Goal: Task Accomplishment & Management: Complete application form

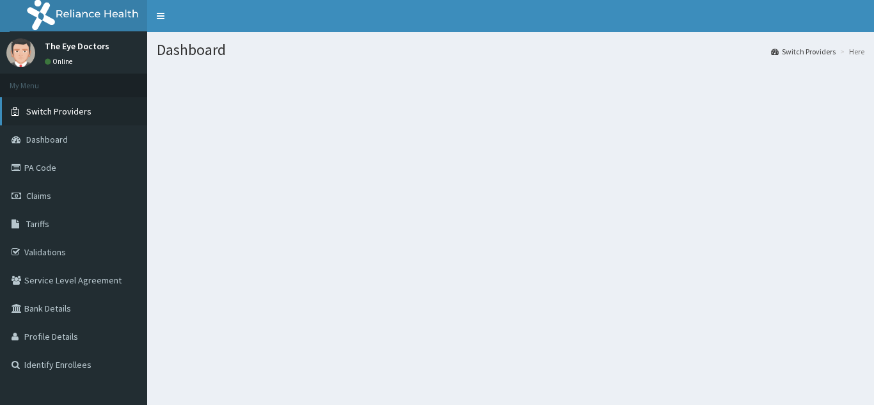
click at [56, 114] on span "Switch Providers" at bounding box center [58, 112] width 65 height 12
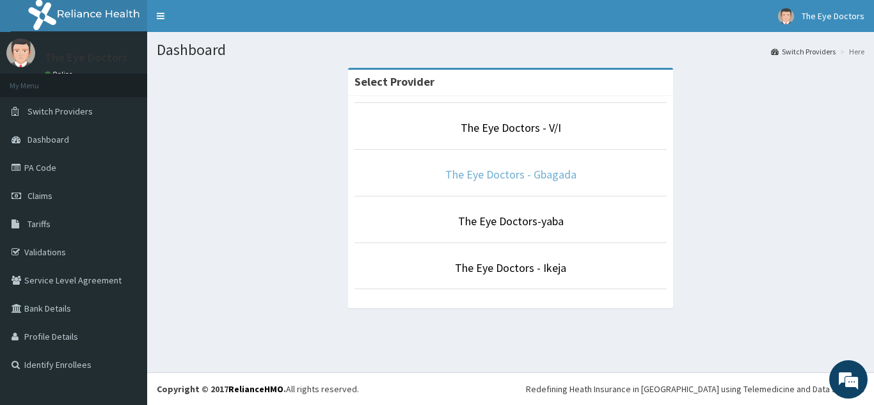
click at [545, 175] on link "The Eye Doctors - Gbagada" at bounding box center [510, 174] width 131 height 15
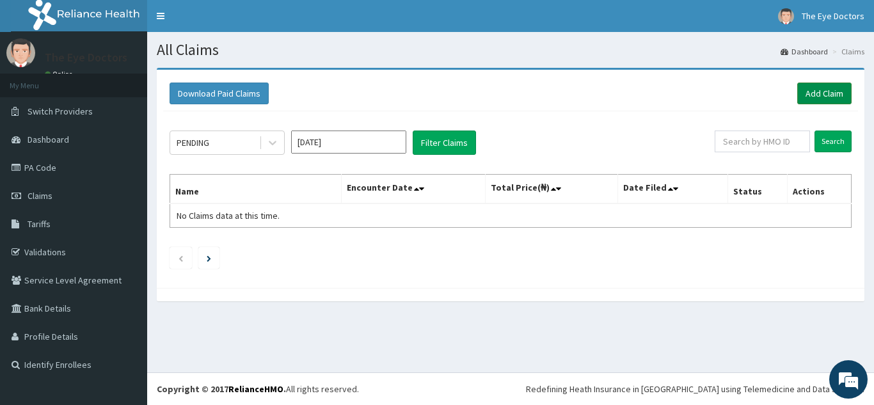
click at [813, 93] on link "Add Claim" at bounding box center [824, 93] width 54 height 22
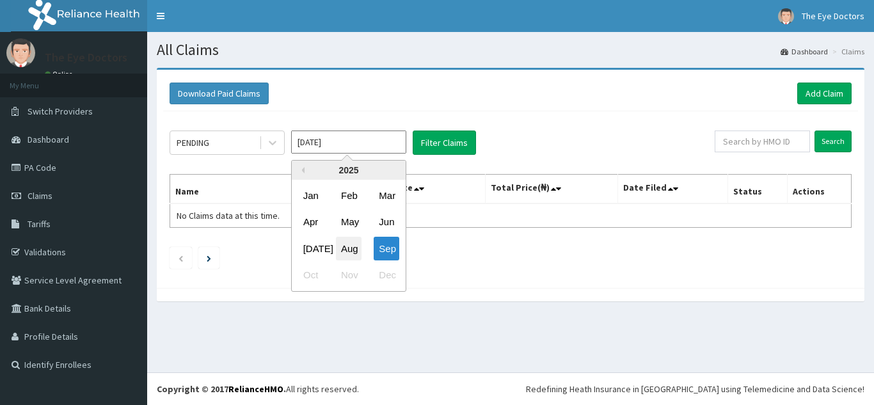
click at [351, 251] on div "Aug" at bounding box center [349, 249] width 26 height 24
type input "[DATE]"
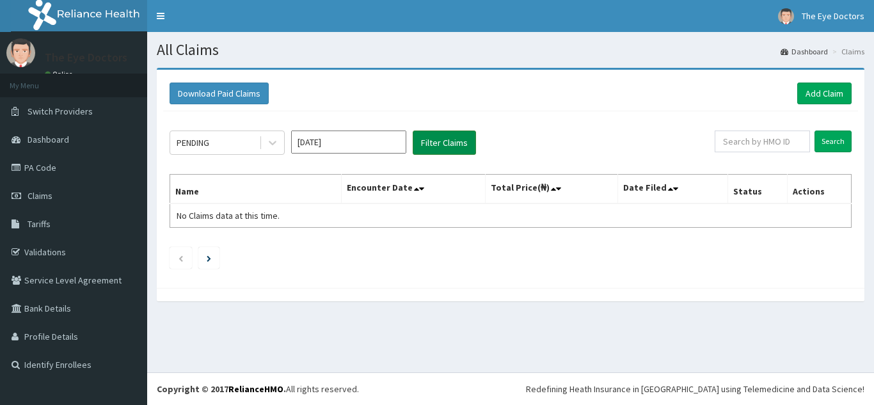
click at [439, 146] on button "Filter Claims" at bounding box center [443, 142] width 63 height 24
click at [472, 145] on button "Filter Claims" at bounding box center [443, 142] width 63 height 24
click at [449, 146] on button "Filter Claims" at bounding box center [443, 142] width 63 height 24
click at [446, 143] on button "Filter Claims" at bounding box center [443, 142] width 63 height 24
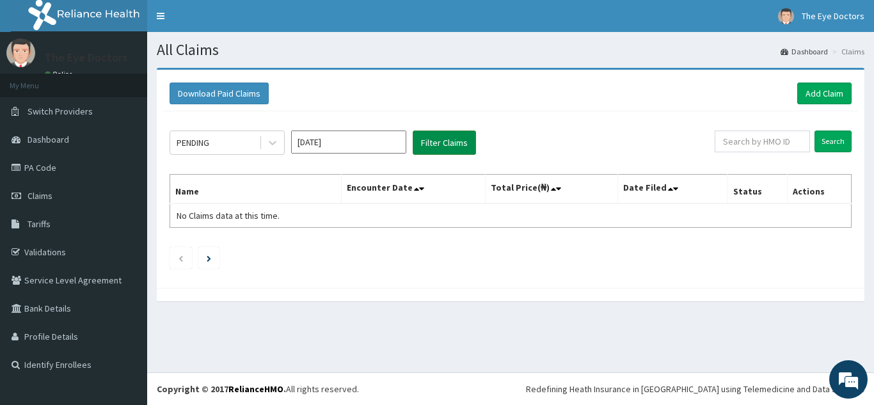
click at [446, 143] on button "Filter Claims" at bounding box center [443, 142] width 63 height 24
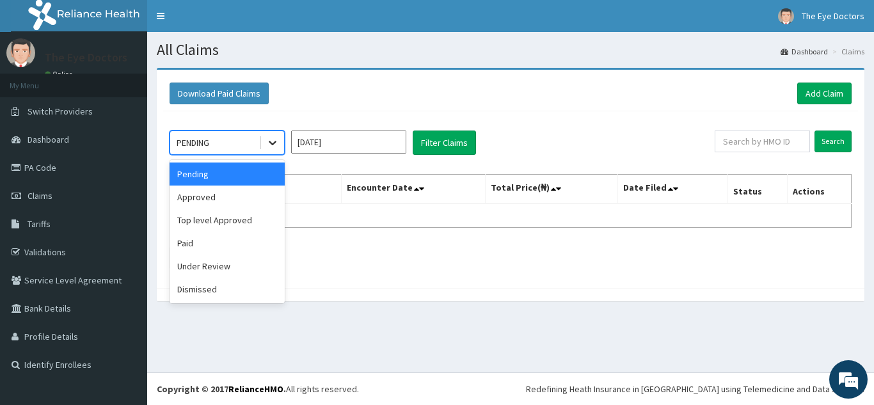
click at [270, 150] on div at bounding box center [272, 142] width 23 height 23
click at [233, 202] on div "Approved" at bounding box center [226, 196] width 115 height 23
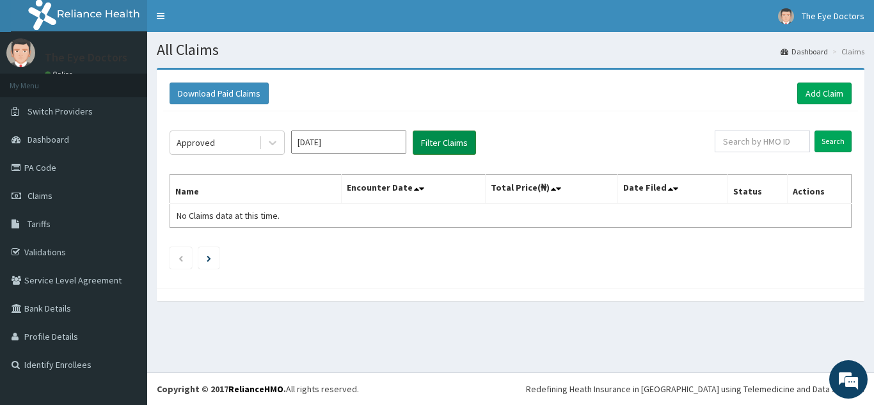
click at [457, 138] on button "Filter Claims" at bounding box center [443, 142] width 63 height 24
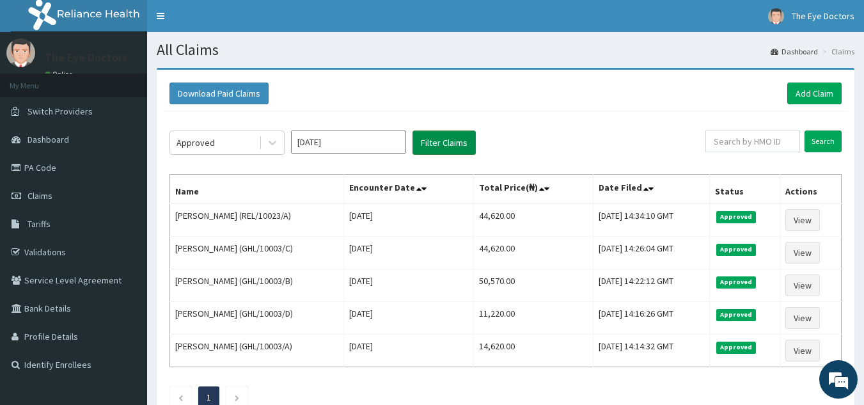
click at [451, 138] on button "Filter Claims" at bounding box center [443, 142] width 63 height 24
click at [453, 132] on button "Filter Claims" at bounding box center [443, 142] width 63 height 24
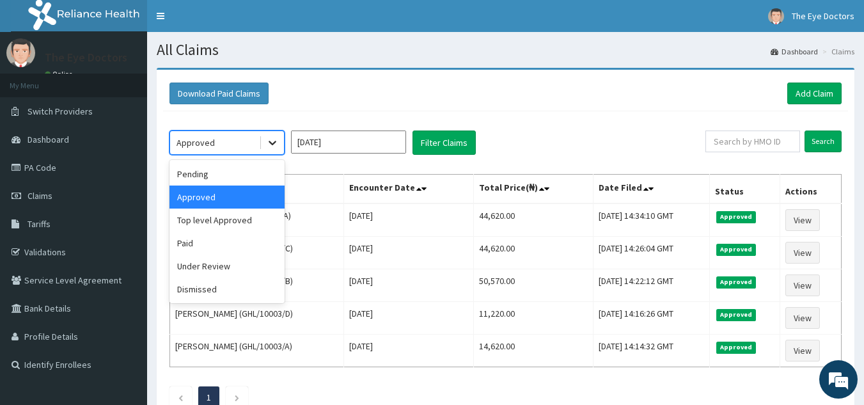
click at [277, 151] on div at bounding box center [272, 142] width 23 height 23
click at [212, 248] on div "Paid" at bounding box center [226, 242] width 115 height 23
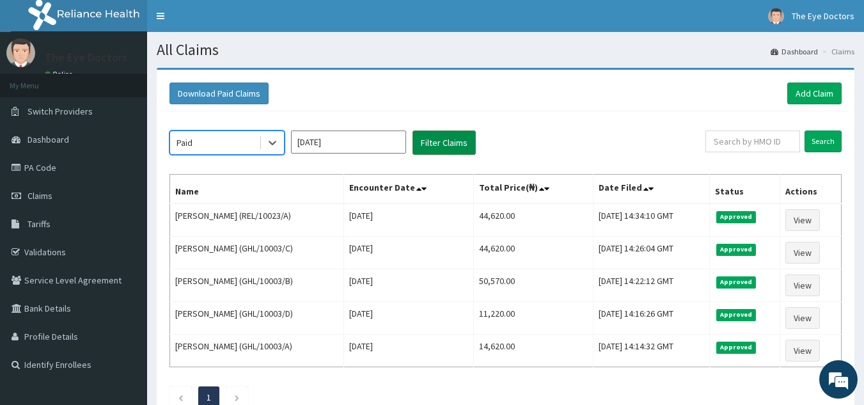
click at [451, 139] on button "Filter Claims" at bounding box center [443, 142] width 63 height 24
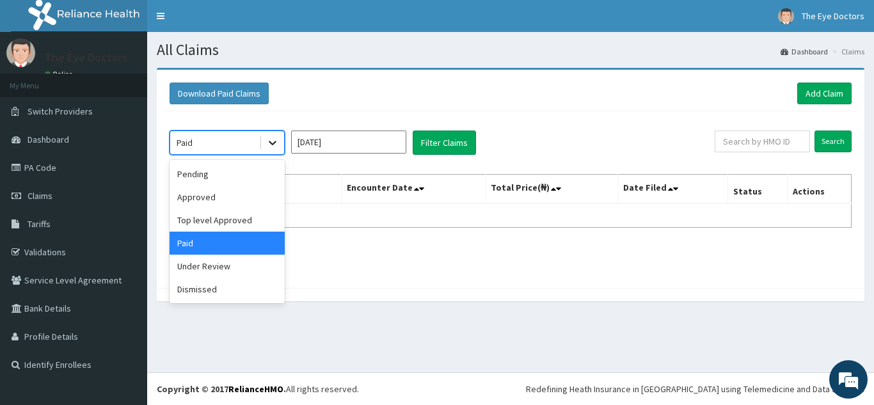
click at [272, 137] on icon at bounding box center [272, 142] width 13 height 13
click at [201, 272] on div "Under Review" at bounding box center [226, 266] width 115 height 23
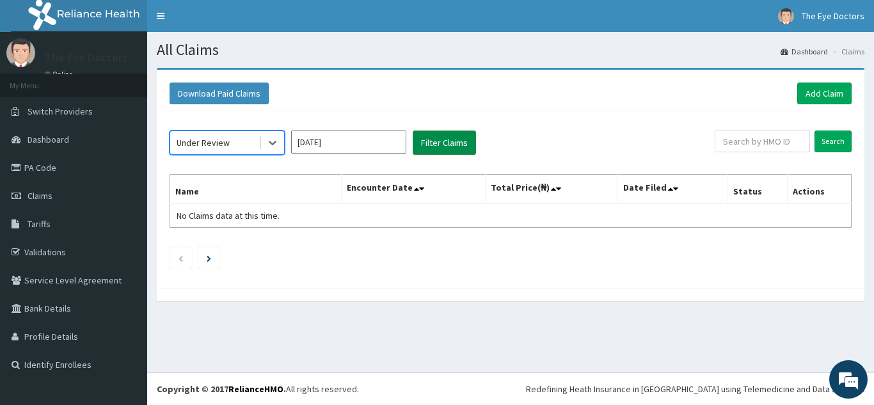
click at [438, 145] on button "Filter Claims" at bounding box center [443, 142] width 63 height 24
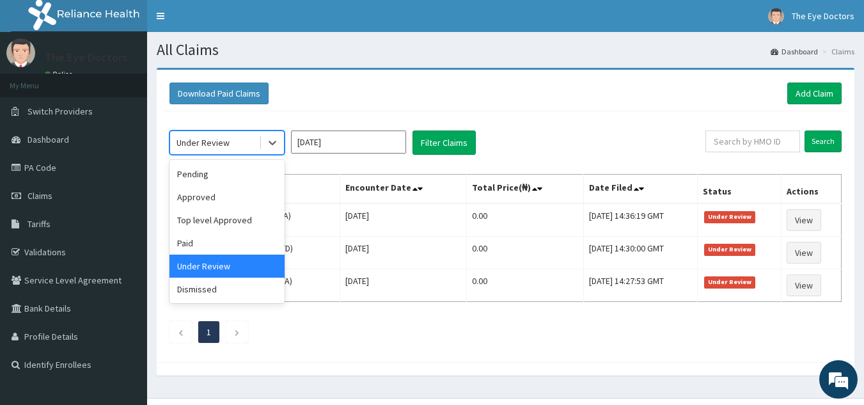
click at [260, 141] on span at bounding box center [260, 142] width 1 height 13
click at [216, 190] on div "Approved" at bounding box center [226, 196] width 115 height 23
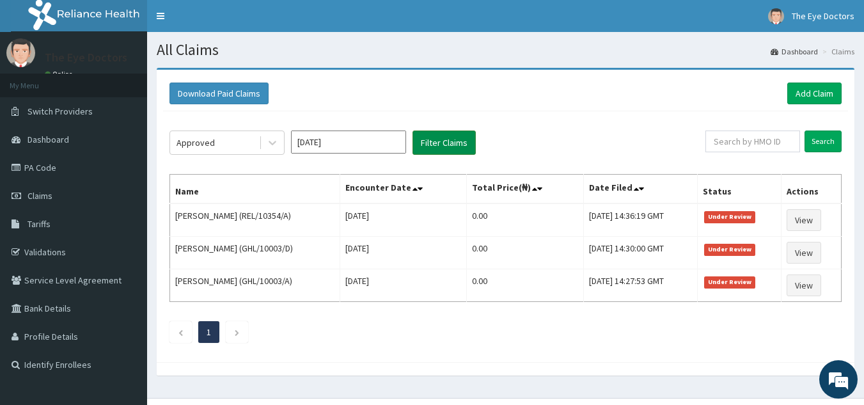
click at [437, 134] on button "Filter Claims" at bounding box center [443, 142] width 63 height 24
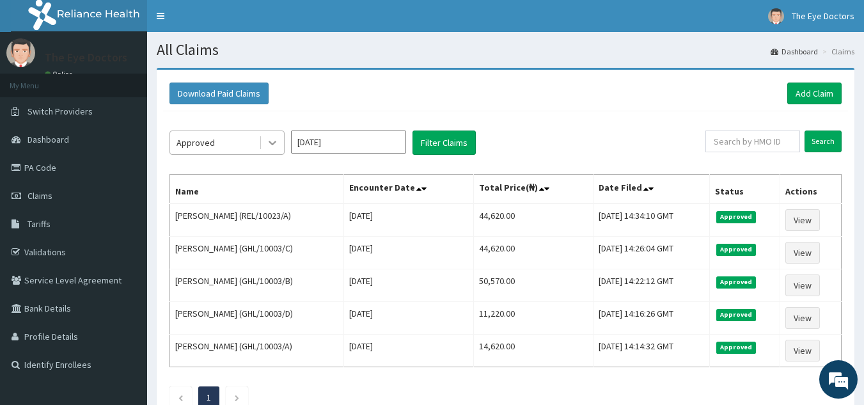
click at [276, 134] on div at bounding box center [272, 142] width 23 height 23
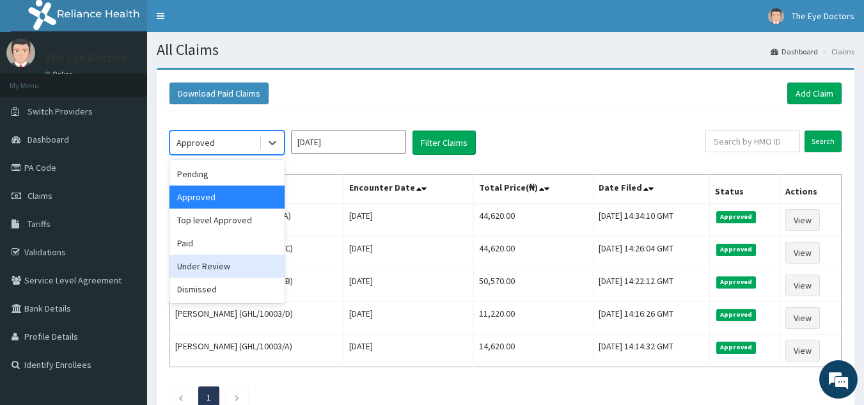
click at [224, 263] on div "Under Review" at bounding box center [226, 266] width 115 height 23
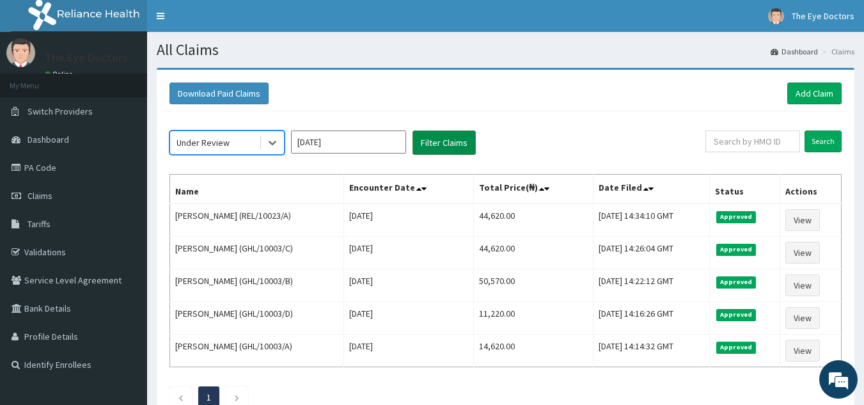
click at [439, 139] on button "Filter Claims" at bounding box center [443, 142] width 63 height 24
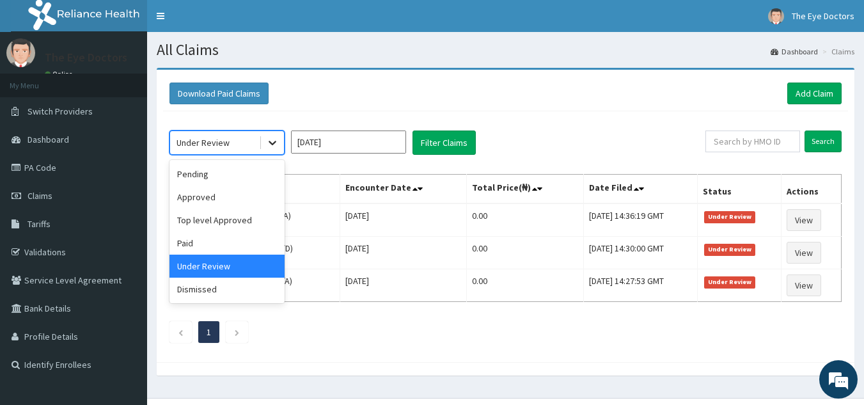
click at [266, 141] on icon at bounding box center [272, 142] width 13 height 13
click at [235, 171] on div "Pending" at bounding box center [226, 173] width 115 height 23
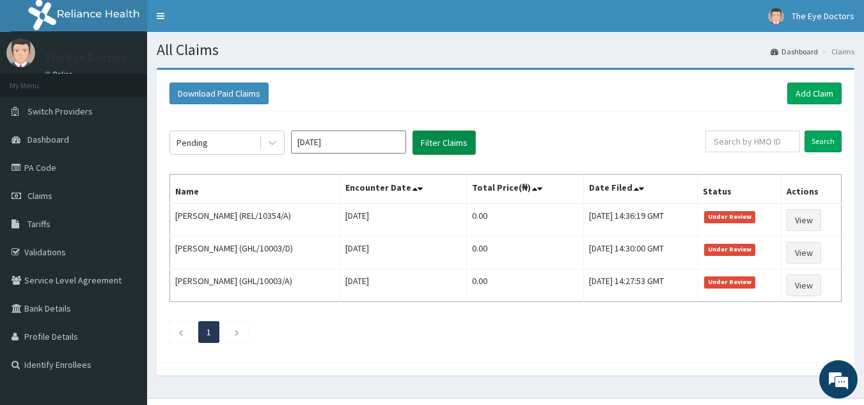
click at [465, 143] on button "Filter Claims" at bounding box center [443, 142] width 63 height 24
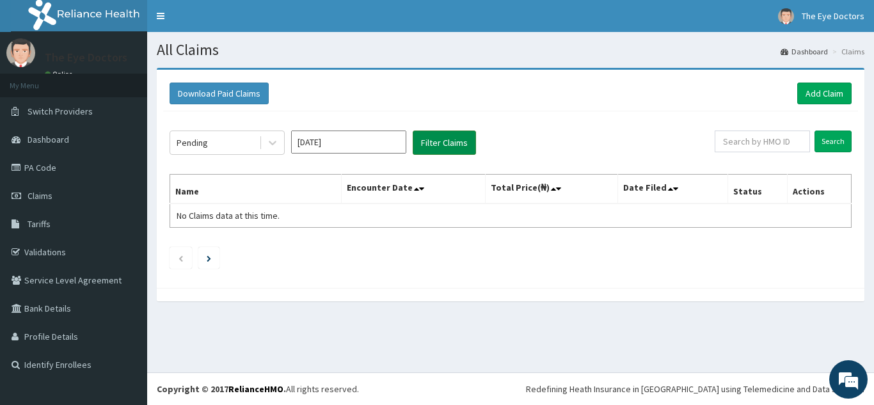
click at [441, 137] on button "Filter Claims" at bounding box center [443, 142] width 63 height 24
click at [466, 144] on button "Filter Claims" at bounding box center [443, 142] width 63 height 24
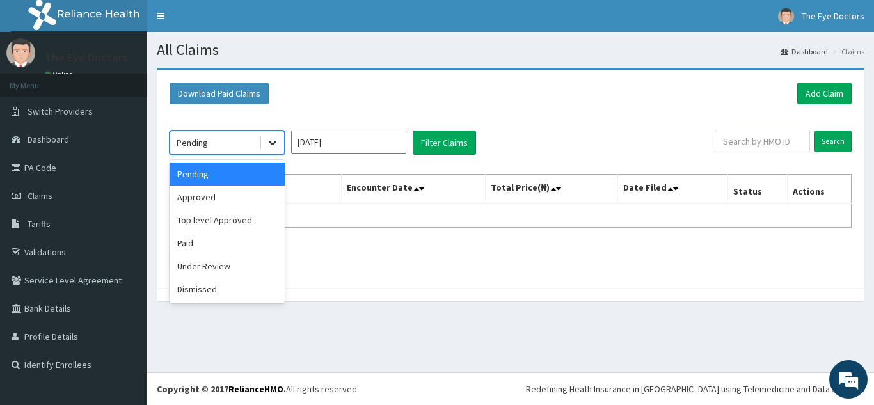
click at [266, 139] on icon at bounding box center [272, 142] width 13 height 13
click at [206, 194] on div "Approved" at bounding box center [226, 196] width 115 height 23
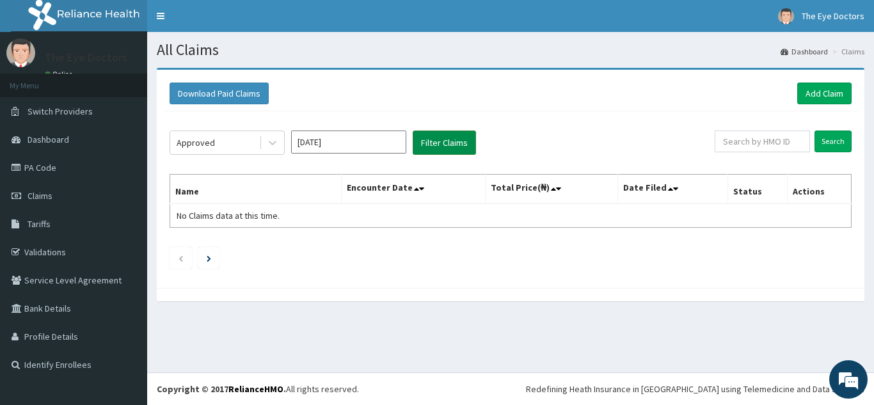
click at [428, 134] on button "Filter Claims" at bounding box center [443, 142] width 63 height 24
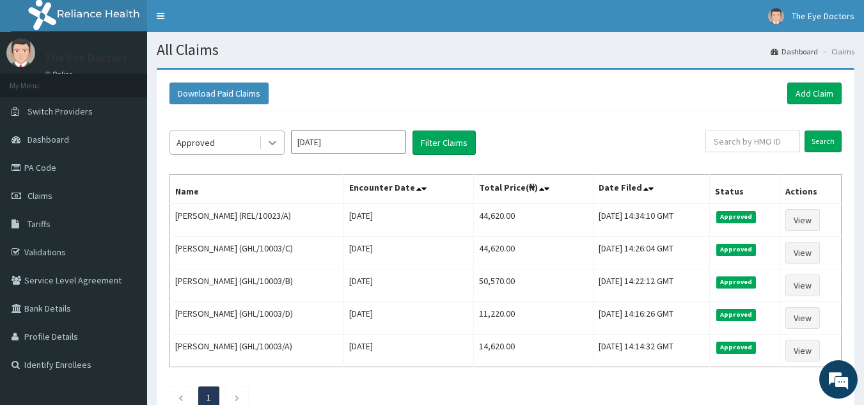
click at [273, 143] on icon at bounding box center [273, 143] width 8 height 4
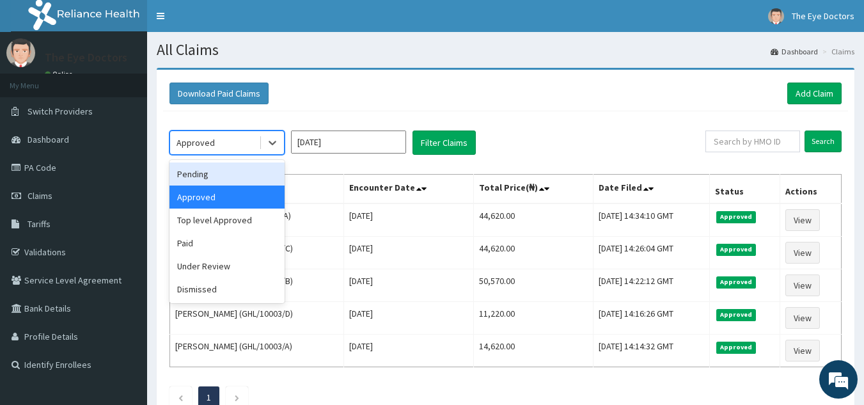
click at [251, 177] on div "Pending" at bounding box center [226, 173] width 115 height 23
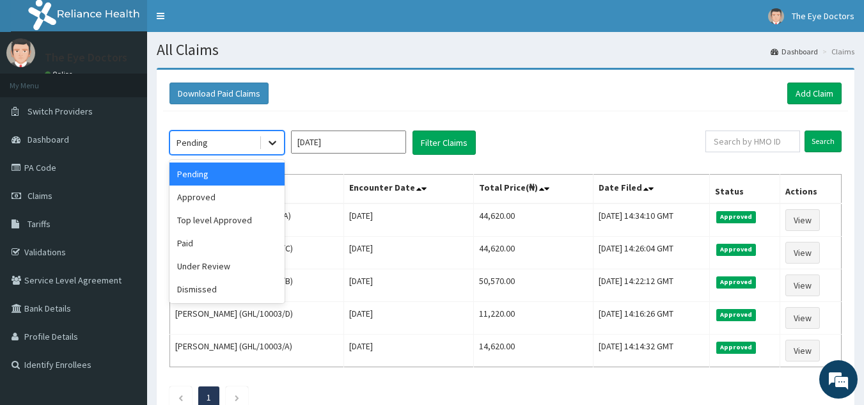
click at [274, 142] on icon at bounding box center [273, 143] width 8 height 4
click at [208, 265] on div "Under Review" at bounding box center [226, 266] width 115 height 23
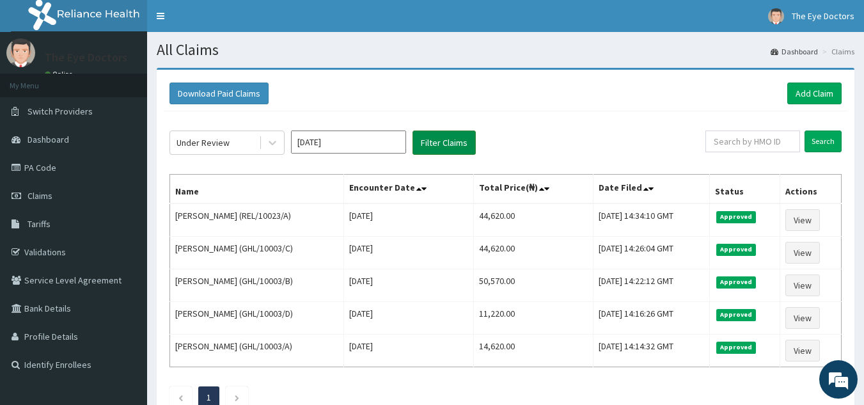
click at [437, 138] on button "Filter Claims" at bounding box center [443, 142] width 63 height 24
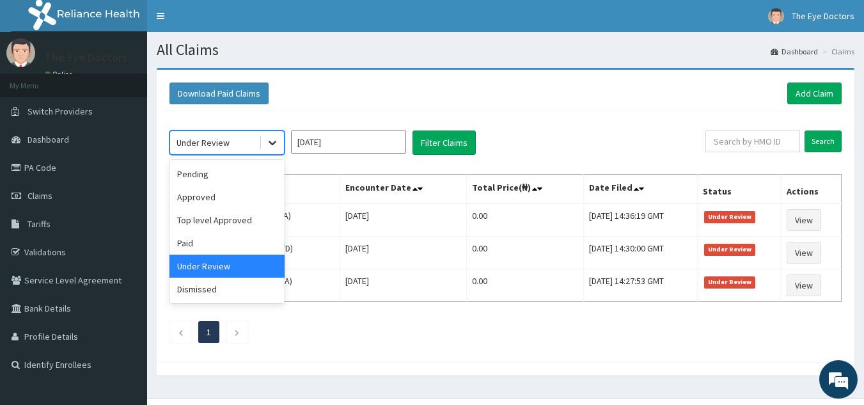
click at [279, 148] on div at bounding box center [272, 142] width 23 height 23
click at [233, 173] on div "Pending" at bounding box center [226, 173] width 115 height 23
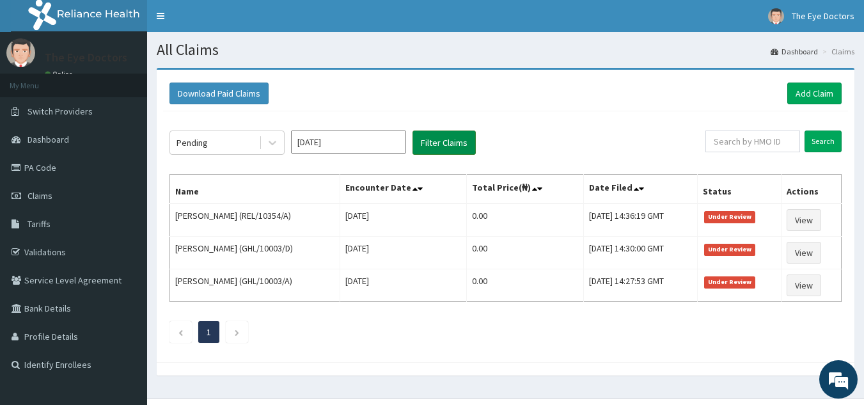
click at [434, 145] on button "Filter Claims" at bounding box center [443, 142] width 63 height 24
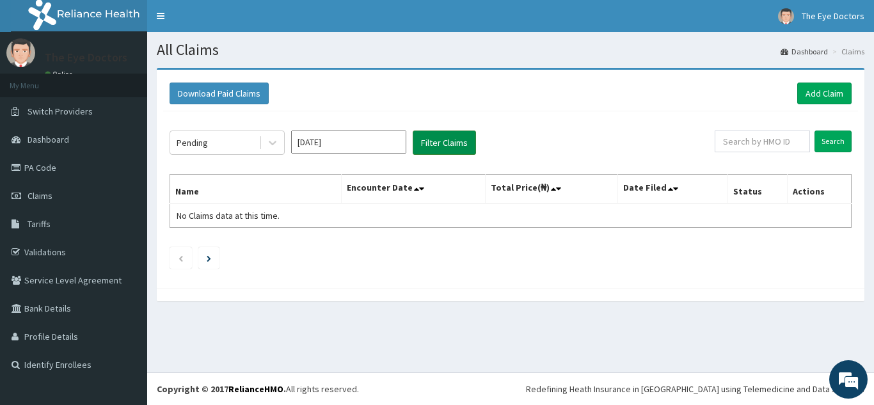
click at [425, 145] on button "Filter Claims" at bounding box center [443, 142] width 63 height 24
click at [421, 146] on button "Filter Claims" at bounding box center [443, 142] width 63 height 24
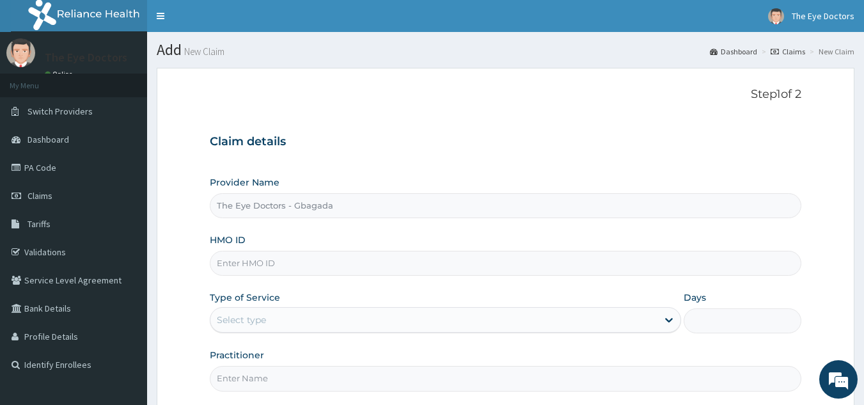
click at [281, 269] on input "HMO ID" at bounding box center [506, 263] width 592 height 25
paste input "DAW/10015/A"
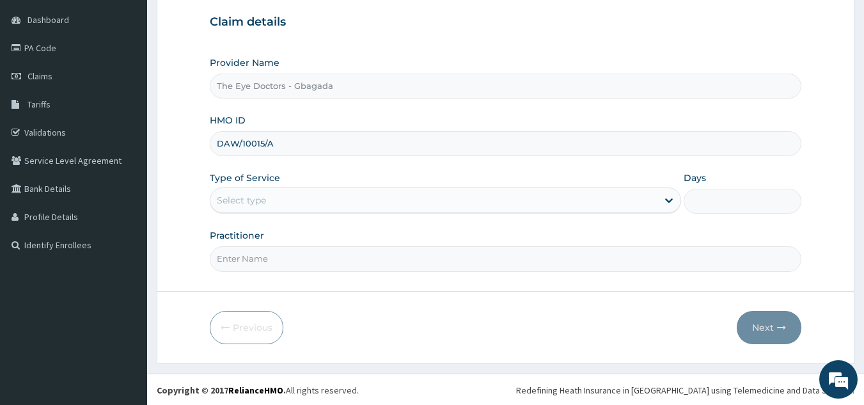
scroll to position [121, 0]
type input "DAW/10015/A"
click at [263, 201] on div "Select type" at bounding box center [241, 198] width 49 height 13
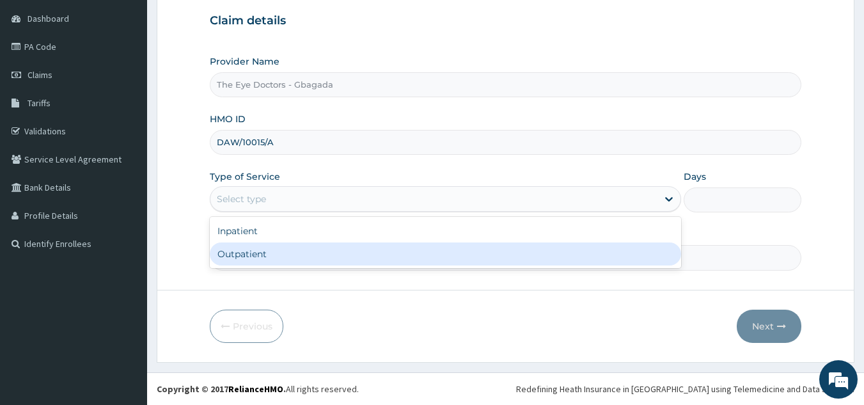
click at [255, 246] on div "Outpatient" at bounding box center [445, 253] width 471 height 23
type input "1"
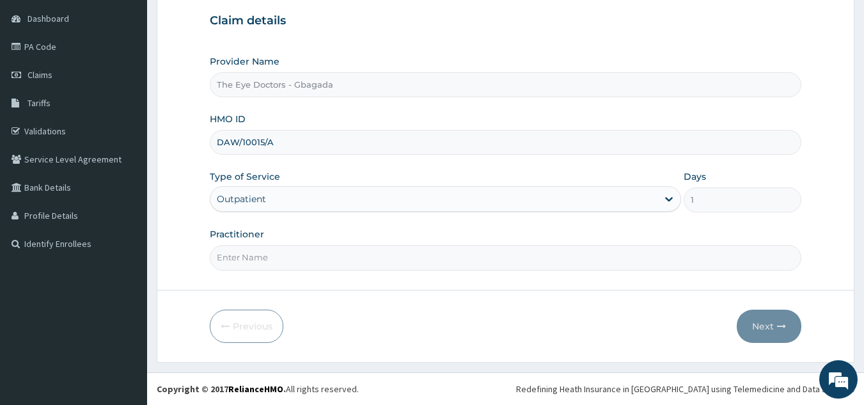
click at [249, 251] on input "Practitioner" at bounding box center [506, 257] width 592 height 25
type input "DR FOLAKE"
click at [754, 320] on button "Next" at bounding box center [769, 326] width 65 height 33
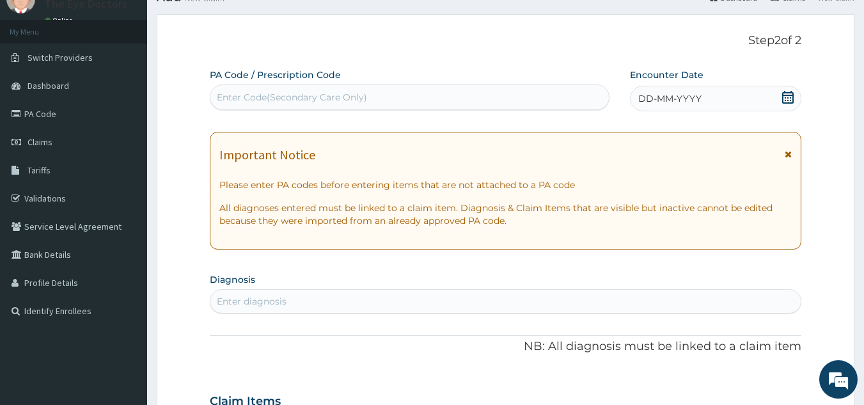
scroll to position [0, 0]
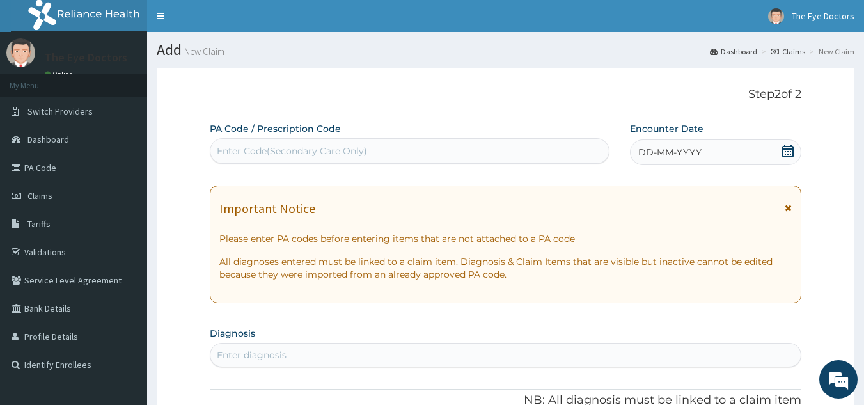
click at [333, 151] on div "Enter Code(Secondary Care Only)" at bounding box center [292, 151] width 150 height 13
paste input "PA/B9DC28"
type input "PA/B9DC28"
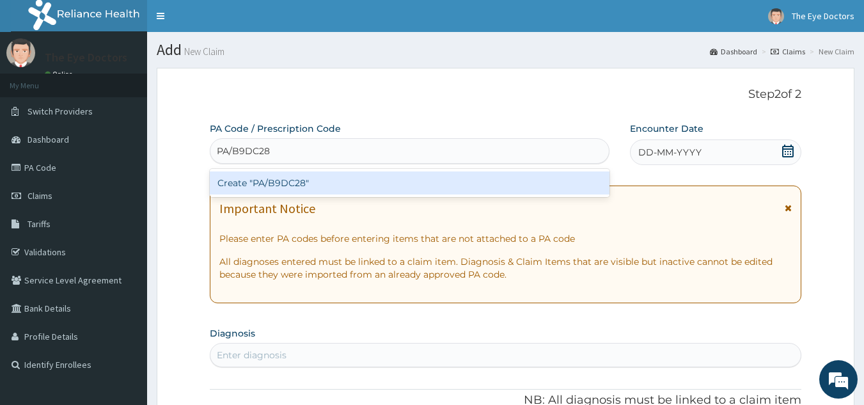
click at [315, 178] on div "Create "PA/B9DC28"" at bounding box center [410, 182] width 400 height 23
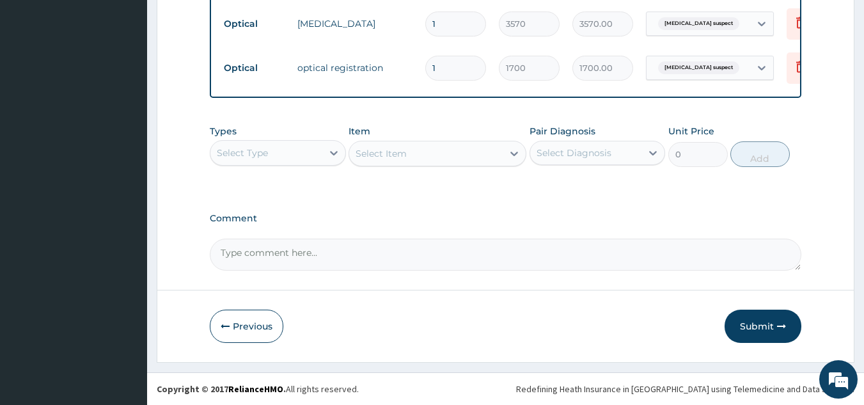
scroll to position [694, 0]
click at [333, 247] on textarea "Comment" at bounding box center [506, 255] width 592 height 32
type textarea "TOTAL BILL: 35870"
drag, startPoint x: 765, startPoint y: 329, endPoint x: 794, endPoint y: 239, distance: 94.6
click at [764, 328] on button "Submit" at bounding box center [763, 326] width 77 height 33
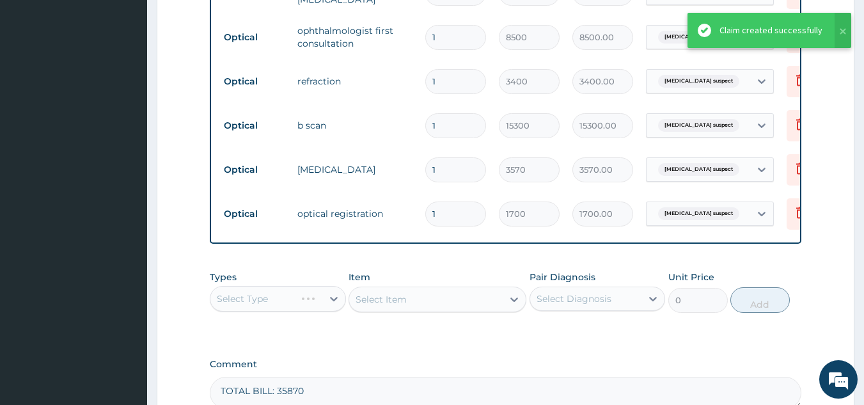
scroll to position [495, 0]
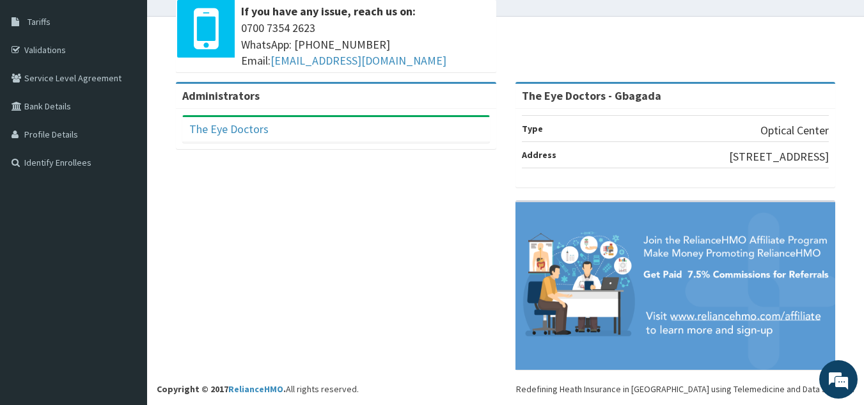
scroll to position [221, 0]
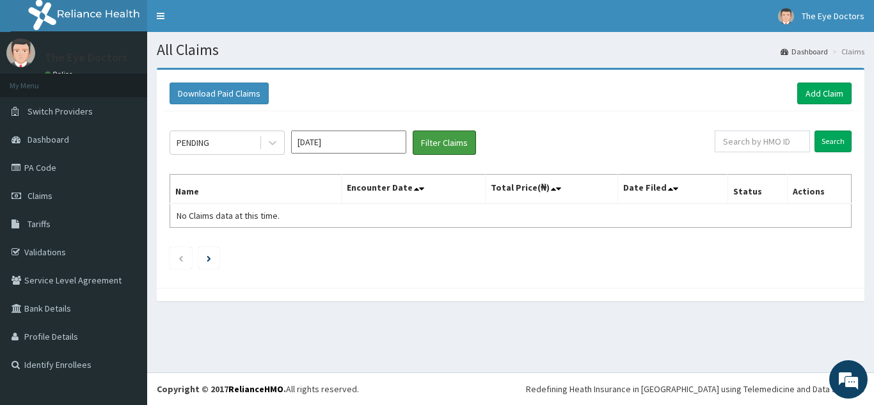
click at [449, 148] on button "Filter Claims" at bounding box center [443, 142] width 63 height 24
click at [351, 144] on input "Sep 2025" at bounding box center [348, 141] width 115 height 23
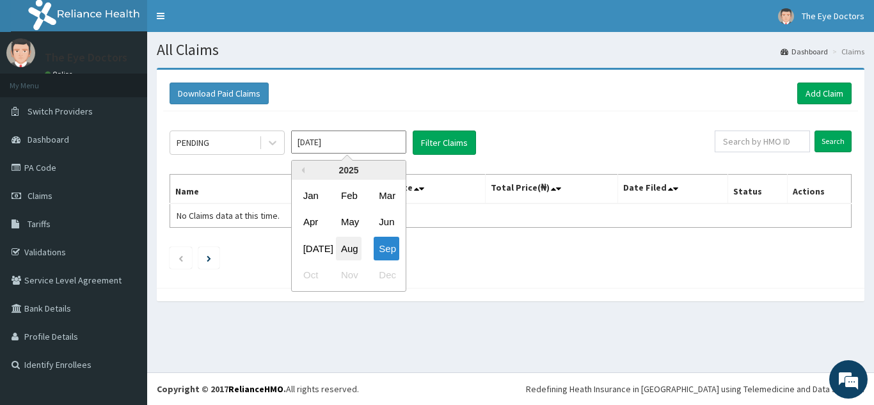
click at [350, 241] on div "Aug" at bounding box center [349, 249] width 26 height 24
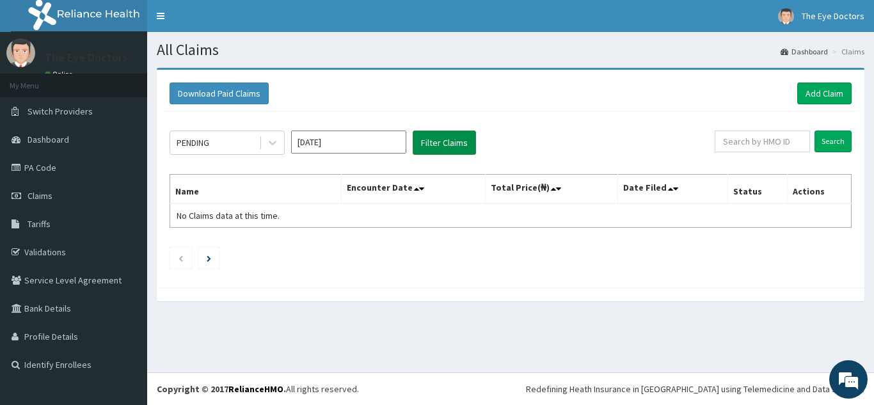
type input "Aug 2025"
click at [430, 140] on button "Filter Claims" at bounding box center [443, 142] width 63 height 24
click at [422, 140] on button "Filter Claims" at bounding box center [443, 142] width 63 height 24
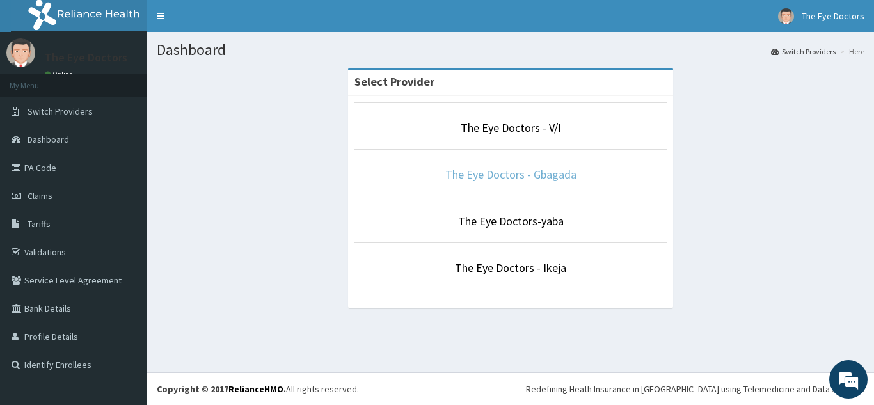
click at [540, 172] on link "The Eye Doctors - Gbagada" at bounding box center [510, 174] width 131 height 15
click at [529, 177] on link "The Eye Doctors - Gbagada" at bounding box center [510, 174] width 131 height 15
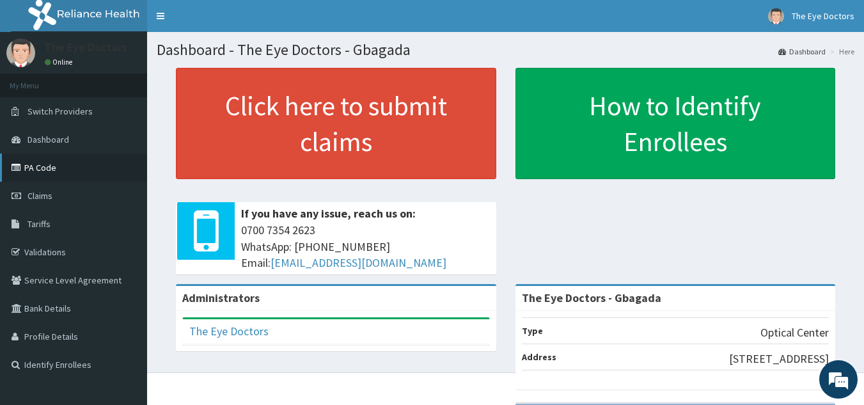
click at [40, 171] on link "PA Code" at bounding box center [73, 167] width 147 height 28
